Goal: Information Seeking & Learning: Learn about a topic

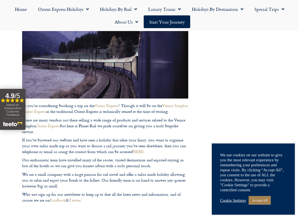
scroll to position [152, 0]
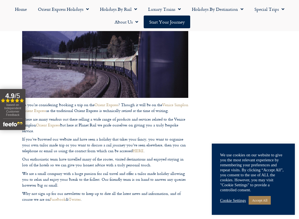
click at [261, 188] on link "Accept All" at bounding box center [260, 200] width 22 height 9
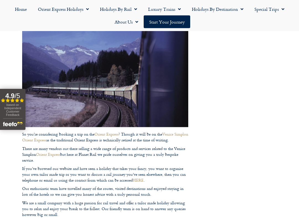
scroll to position [123, 0]
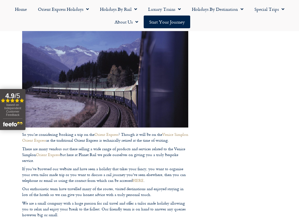
click at [6, 165] on footer "Call us on 01347 66 53 33 to enquire about our tailor made holidays by rail FUR…" at bounding box center [149, 193] width 299 height 461
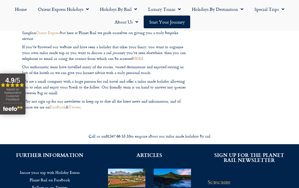
scroll to position [244, 0]
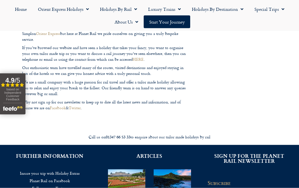
click at [91, 10] on link "Orient Express Holidays" at bounding box center [63, 9] width 62 height 13
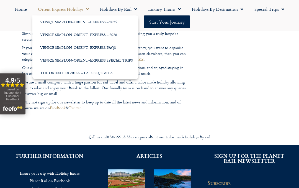
scroll to position [244, 0]
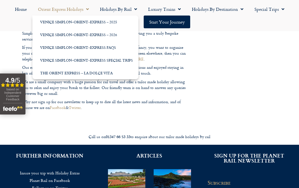
click at [114, 32] on link "Venice Simplon-Orient-Express – 2026" at bounding box center [85, 34] width 106 height 13
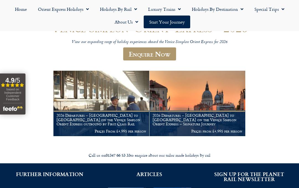
scroll to position [68, 0]
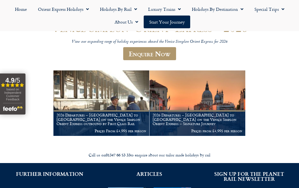
click at [161, 53] on link "Enquire Now" at bounding box center [149, 53] width 53 height 13
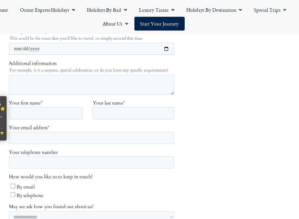
click at [255, 94] on footer "Call us on 01347 66 53 33 to enquire about our tailor made holidays by rail FUR…" at bounding box center [149, 199] width 299 height 611
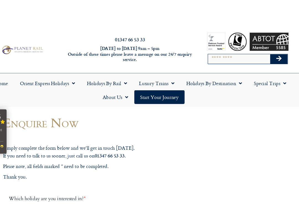
scroll to position [0, 0]
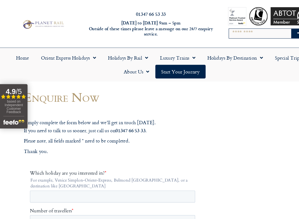
click at [138, 51] on link "Holidays by Rail" at bounding box center [119, 56] width 48 height 13
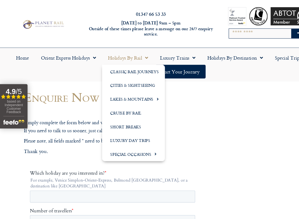
click at [134, 129] on link "Luxury Day Trips" at bounding box center [124, 132] width 58 height 13
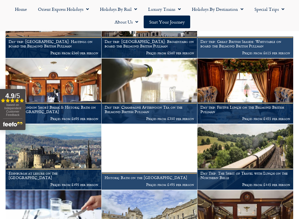
scroll to position [292, 0]
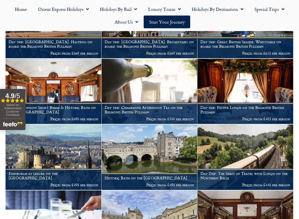
click at [249, 105] on h1 "Day trip: Festive Lunch on the Belmond British Pullman" at bounding box center [246, 109] width 90 height 9
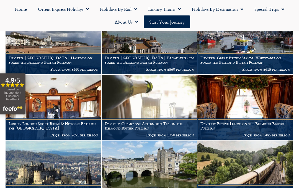
scroll to position [277, 0]
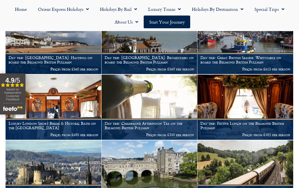
click at [55, 121] on h1 "Luxury London Short Break & Historic Bath on the British Pullman" at bounding box center [54, 125] width 90 height 9
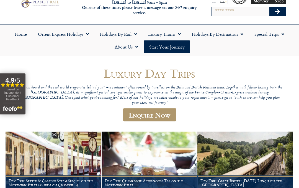
scroll to position [22, 0]
click at [282, 36] on span "Menu" at bounding box center [282, 34] width 6 height 10
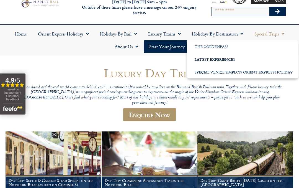
click at [233, 108] on header "Luxury Day Trips “Step on board and the real world evaporates behind you” – a s…" at bounding box center [150, 97] width 266 height 60
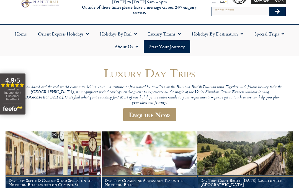
scroll to position [22, 0]
click at [282, 34] on span "Menu" at bounding box center [282, 34] width 6 height 10
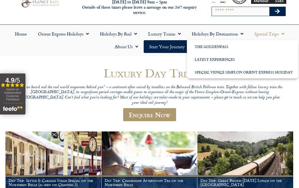
click at [258, 73] on link "Special Venice Simplon Orient Express Holiday" at bounding box center [243, 72] width 112 height 13
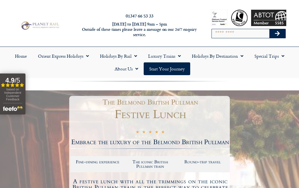
click at [183, 56] on link "Luxury Trains" at bounding box center [165, 56] width 44 height 13
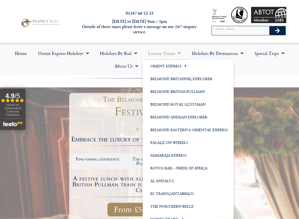
scroll to position [3, 0]
click at [182, 69] on link "Orient Express" at bounding box center [188, 65] width 91 height 13
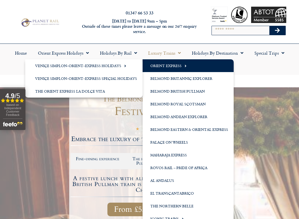
click at [119, 65] on link "Venice Simplon-Orient-Express Holidays" at bounding box center [84, 65] width 118 height 13
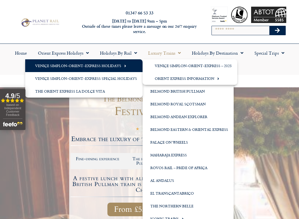
click at [227, 66] on link "Venice Simplon-Orient-Express – 2025" at bounding box center [190, 65] width 95 height 13
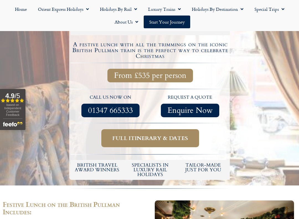
scroll to position [137, 0]
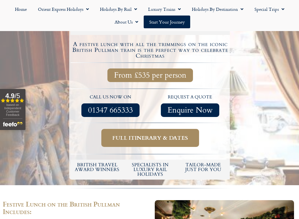
click at [147, 139] on span "Full itinerary & dates" at bounding box center [151, 137] width 76 height 7
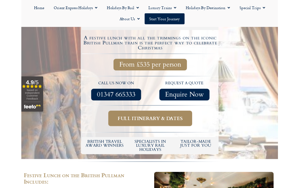
scroll to position [153, 0]
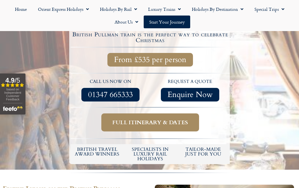
click at [135, 116] on link "Full itinerary & dates" at bounding box center [150, 122] width 98 height 18
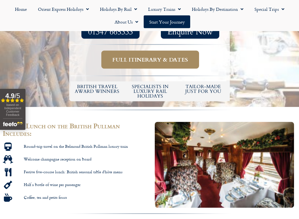
scroll to position [220, 0]
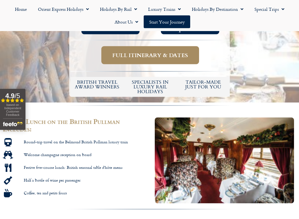
click at [135, 54] on span "Full itinerary & dates" at bounding box center [151, 55] width 76 height 7
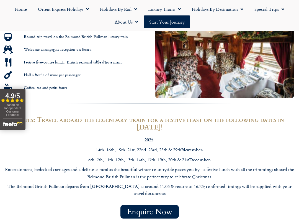
scroll to position [392, 0]
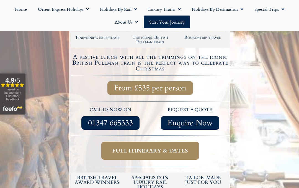
scroll to position [124, 0]
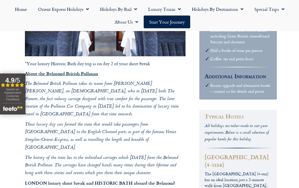
scroll to position [394, 0]
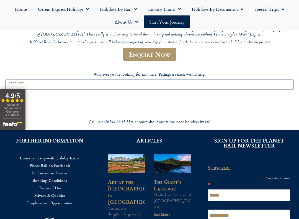
scroll to position [150, 0]
click at [37, 80] on input "Search for:" at bounding box center [150, 85] width 288 height 10
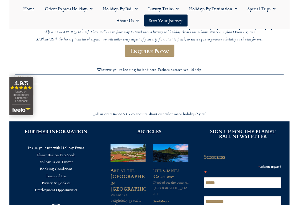
scroll to position [149, 0]
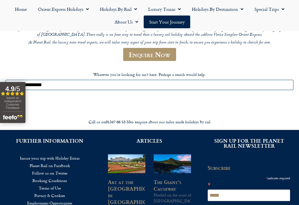
type input "**********"
click at [17, 95] on input "******" at bounding box center [16, 99] width 20 height 8
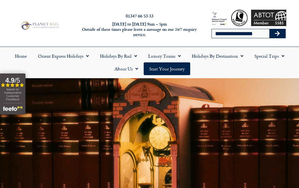
click at [265, 35] on input "**********" at bounding box center [241, 33] width 58 height 9
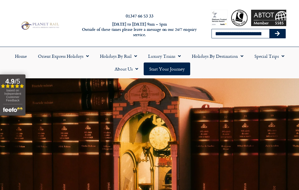
type input "**********"
click at [278, 34] on button "Search" at bounding box center [278, 33] width 16 height 9
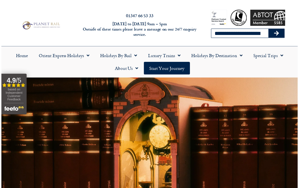
scroll to position [1, 0]
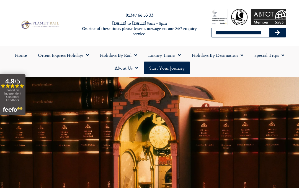
click at [83, 54] on span "Menu" at bounding box center [86, 55] width 6 height 10
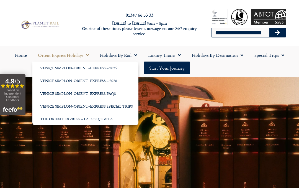
click at [106, 79] on link "Venice Simplon-Orient-Express – 2026" at bounding box center [85, 80] width 106 height 13
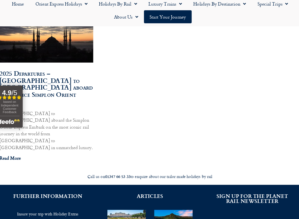
scroll to position [365, 0]
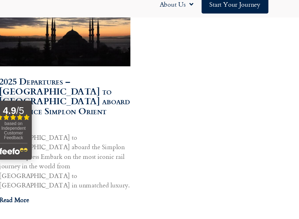
click at [39, 106] on div "2025 Departures – Istanbul to Paris aboard the Venice Simplon Orient Express Pa…" at bounding box center [48, 116] width 91 height 88
click at [40, 156] on div "Read More" at bounding box center [48, 159] width 91 height 6
click at [38, 156] on div "Read More" at bounding box center [48, 159] width 91 height 6
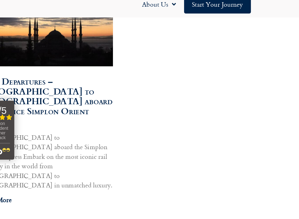
click at [6, 118] on img "Open slideout reviews widget" at bounding box center [12, 123] width 19 height 10
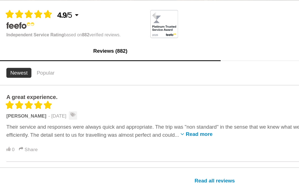
scroll to position [244, 0]
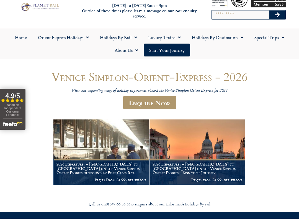
scroll to position [19, 0]
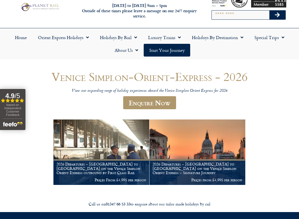
click at [174, 52] on link "Start your Journey" at bounding box center [167, 50] width 47 height 13
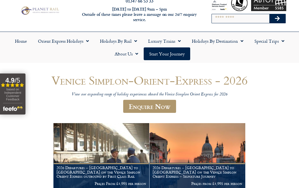
scroll to position [0, 0]
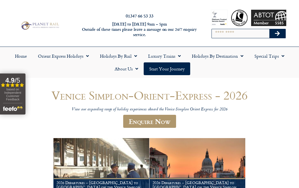
click at [139, 56] on link "Holidays by Rail" at bounding box center [119, 56] width 48 height 13
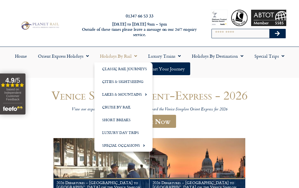
click at [118, 121] on link "Short Breaks" at bounding box center [124, 119] width 58 height 13
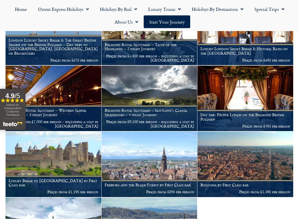
scroll to position [351, 0]
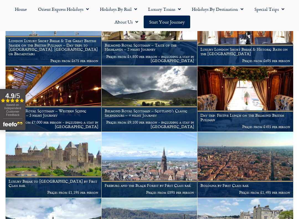
click at [16, 81] on img at bounding box center [54, 98] width 96 height 65
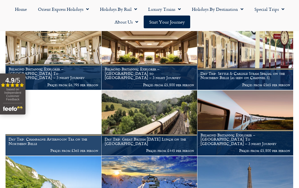
scroll to position [122, 0]
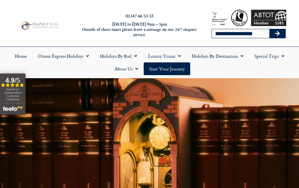
click at [265, 35] on input "**********" at bounding box center [241, 33] width 58 height 9
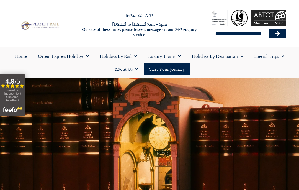
type input "**********"
click at [278, 34] on button "Search" at bounding box center [278, 33] width 16 height 9
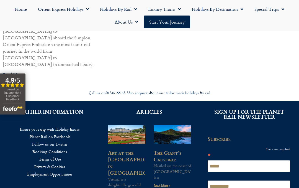
scroll to position [447, 0]
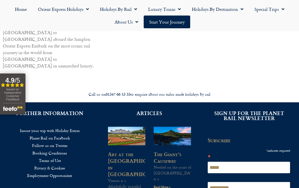
click at [21, 73] on link "Read More" at bounding box center [13, 76] width 21 height 7
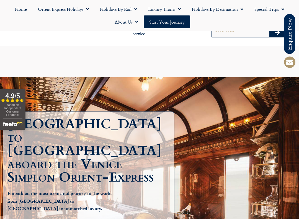
scroll to position [64, 0]
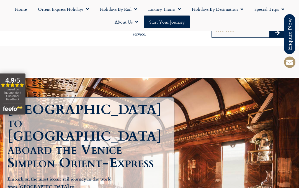
scroll to position [60, 0]
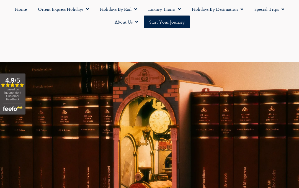
scroll to position [447, 0]
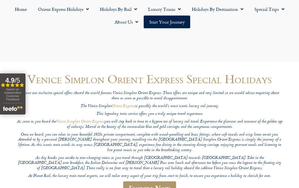
scroll to position [156, 0]
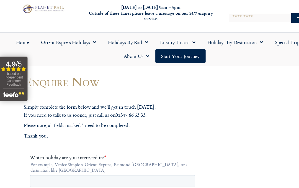
scroll to position [17, 0]
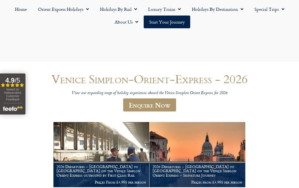
scroll to position [68, 0]
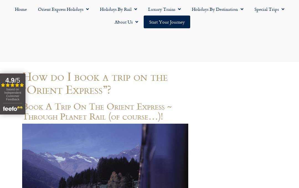
scroll to position [244, 0]
